Goal: Find specific page/section: Find specific page/section

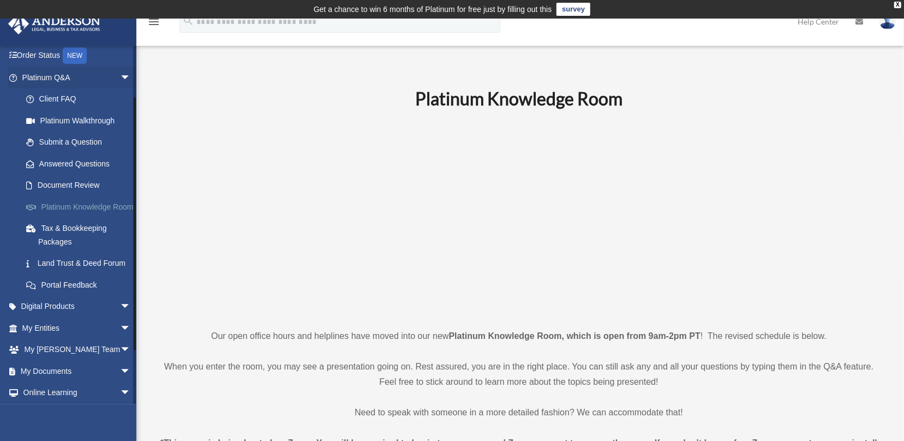
scroll to position [139, 0]
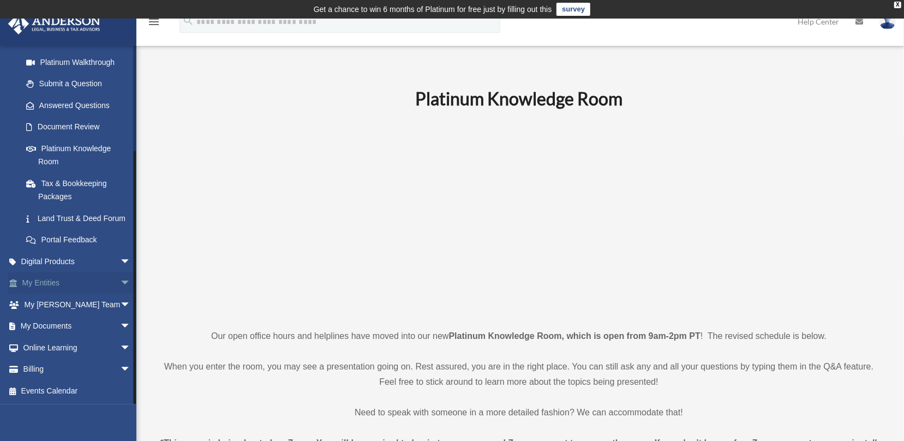
drag, startPoint x: 80, startPoint y: 287, endPoint x: 64, endPoint y: 285, distance: 15.4
click at [64, 285] on link "My Entities arrow_drop_down" at bounding box center [78, 283] width 140 height 22
click at [120, 284] on span "arrow_drop_down" at bounding box center [131, 283] width 22 height 22
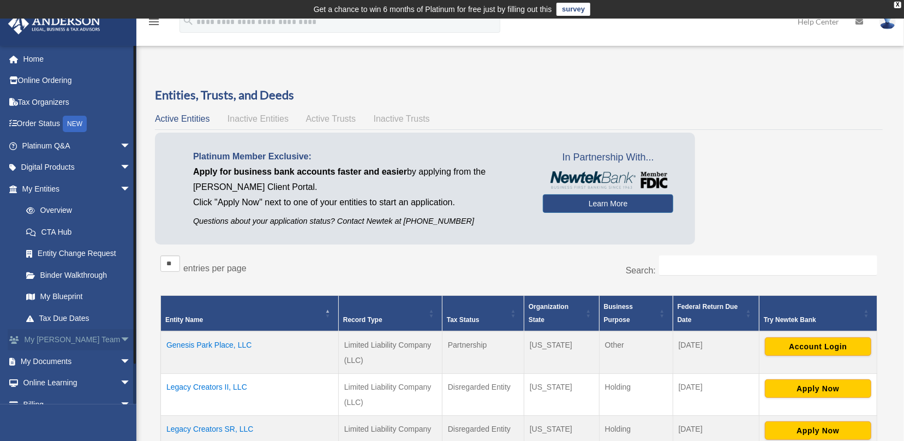
click at [120, 341] on span "arrow_drop_down" at bounding box center [131, 340] width 22 height 22
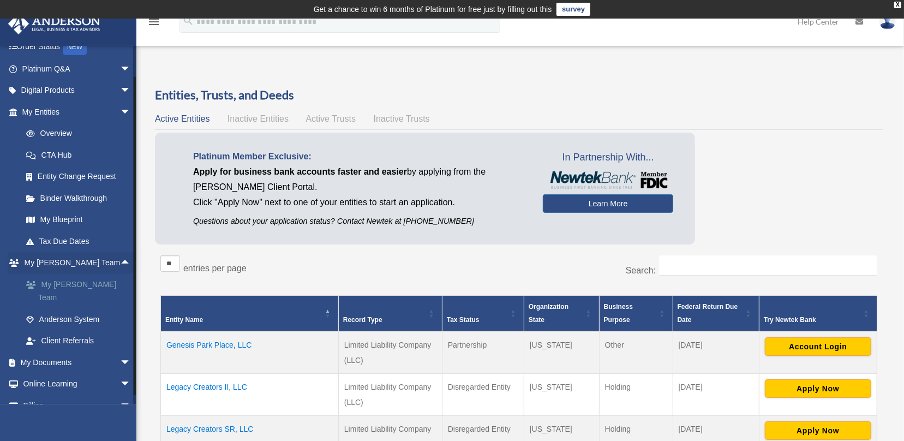
drag, startPoint x: 79, startPoint y: 281, endPoint x: 58, endPoint y: 283, distance: 21.4
click at [58, 283] on link "My [PERSON_NAME] Team" at bounding box center [81, 290] width 132 height 35
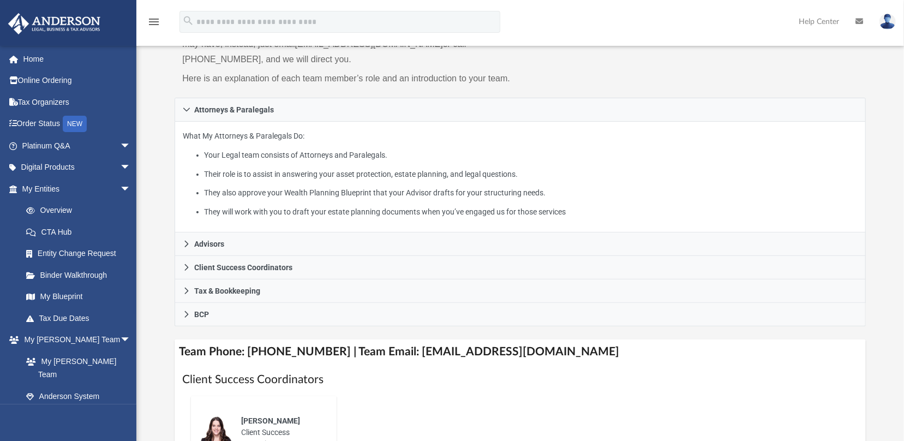
scroll to position [145, 0]
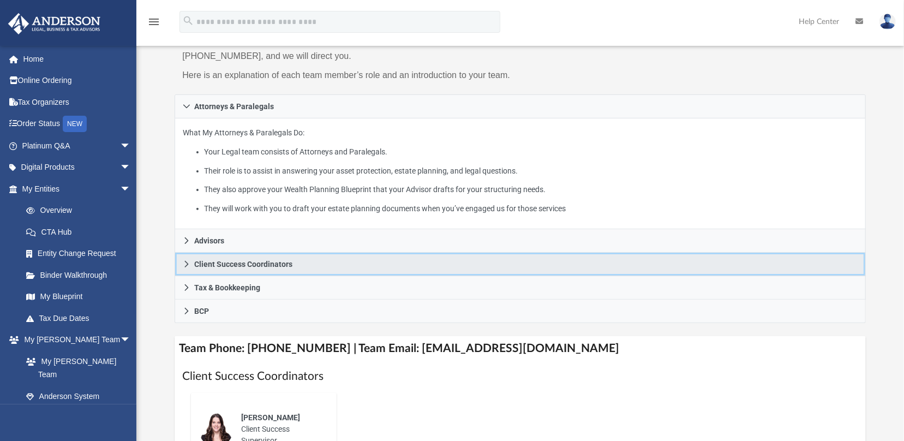
click at [186, 262] on icon at bounding box center [187, 264] width 8 height 8
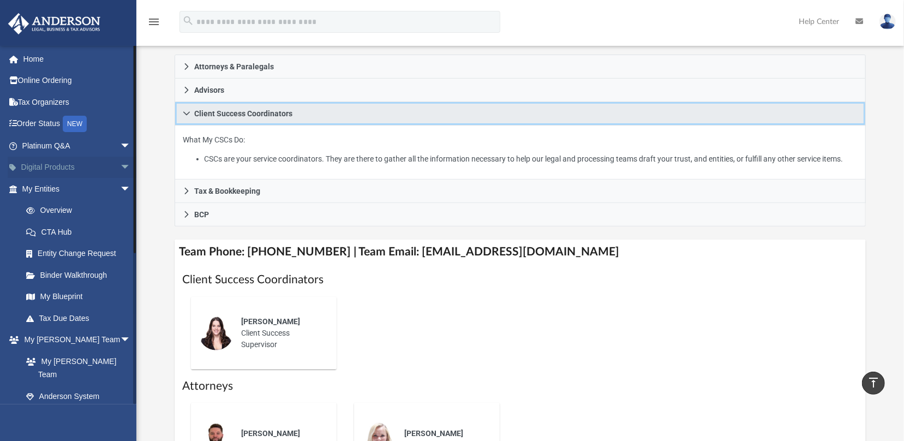
scroll to position [92, 0]
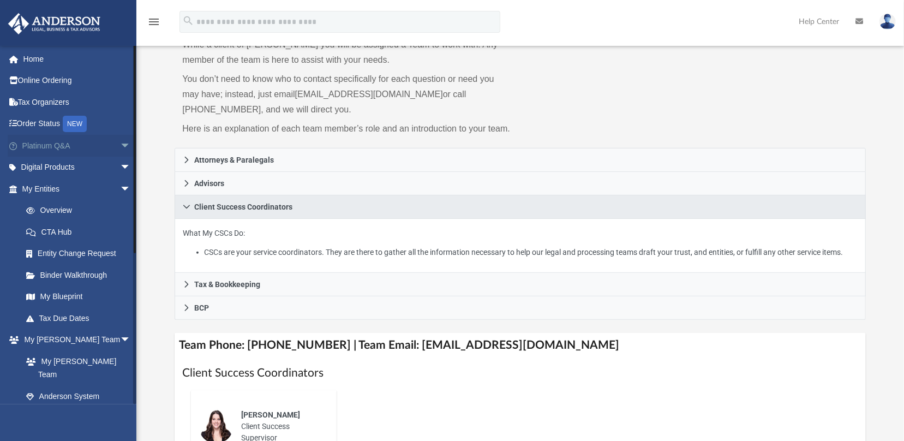
click at [120, 149] on span "arrow_drop_down" at bounding box center [131, 146] width 22 height 22
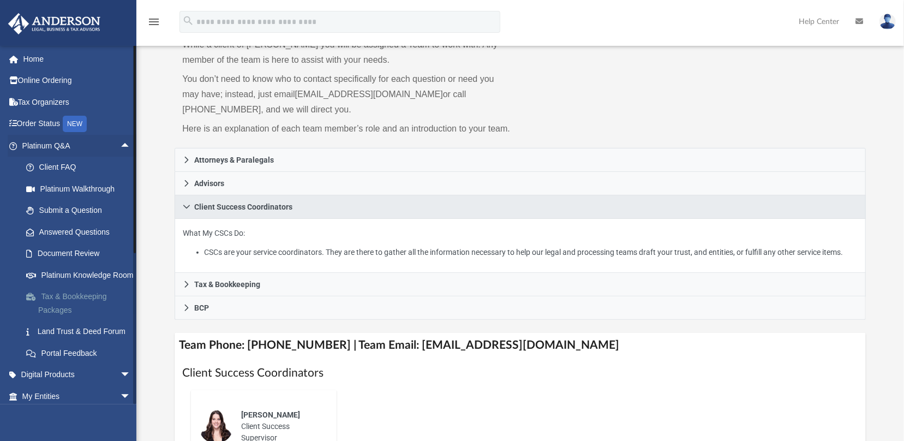
scroll to position [0, 0]
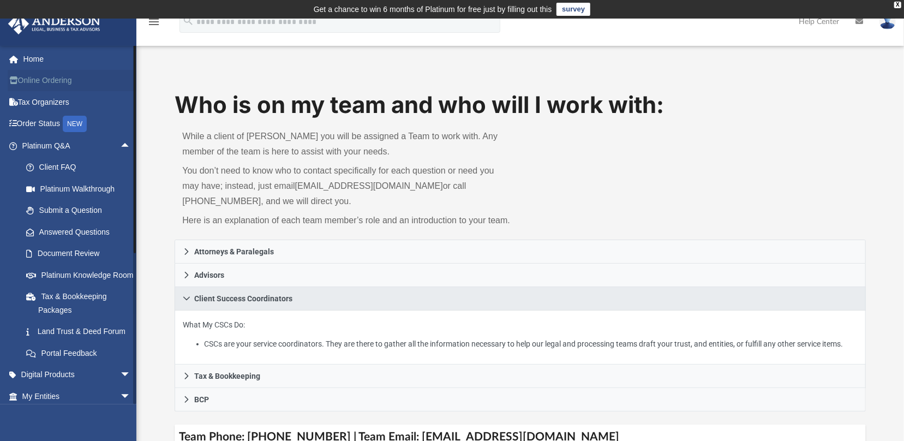
click at [83, 81] on link "Online Ordering" at bounding box center [78, 81] width 140 height 22
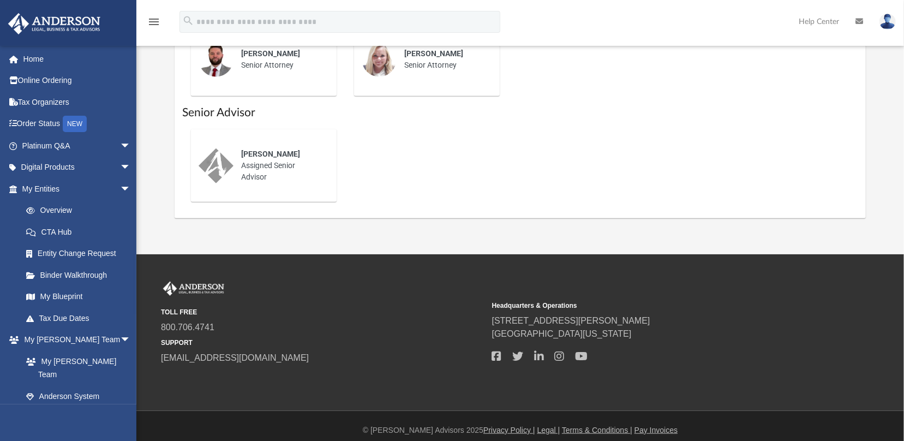
scroll to position [627, 0]
